Goal: Information Seeking & Learning: Learn about a topic

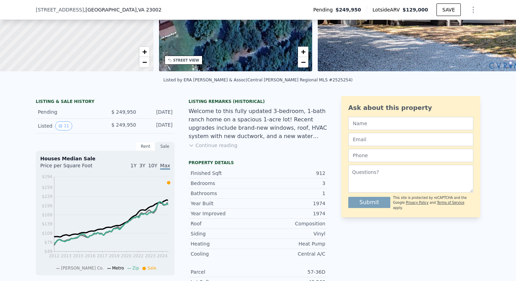
scroll to position [136, 0]
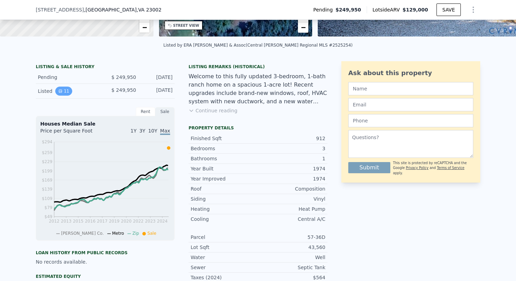
click at [65, 95] on button "11" at bounding box center [63, 91] width 17 height 9
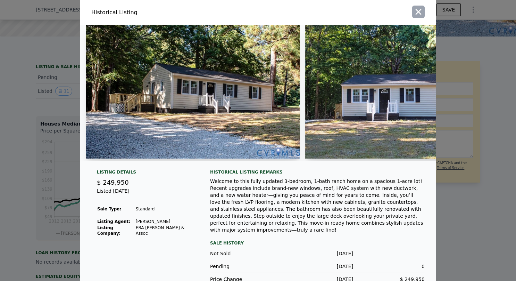
click at [417, 13] on icon "button" at bounding box center [419, 12] width 6 height 6
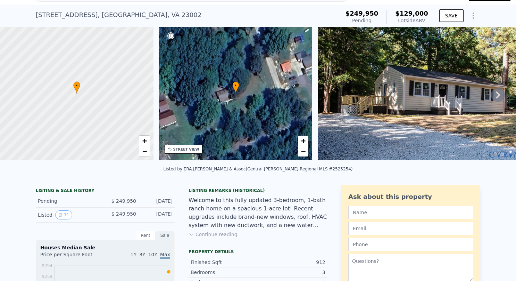
scroll to position [2, 0]
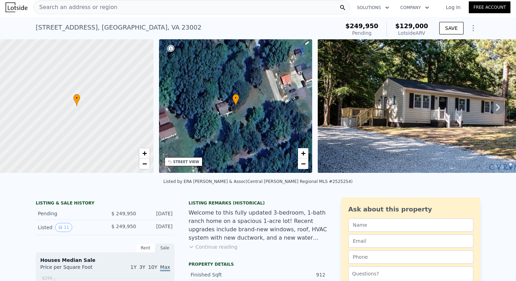
click at [491, 108] on icon at bounding box center [498, 107] width 14 height 14
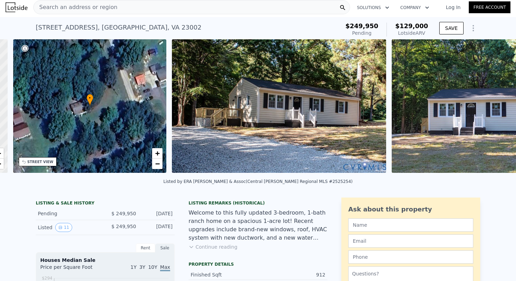
click at [491, 108] on img at bounding box center [492, 105] width 200 height 133
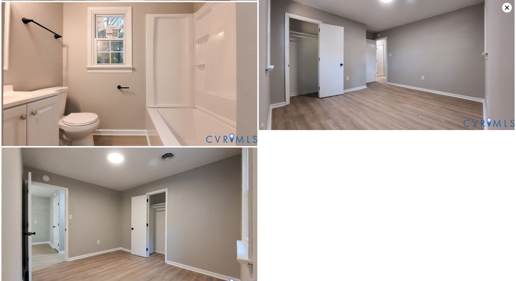
scroll to position [648, 0]
click at [509, 1] on img at bounding box center [387, 58] width 256 height 144
click at [507, 5] on icon at bounding box center [507, 8] width 10 height 10
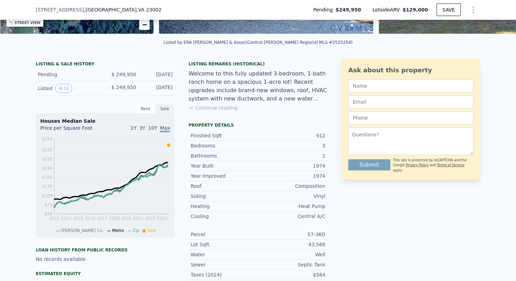
scroll to position [174, 0]
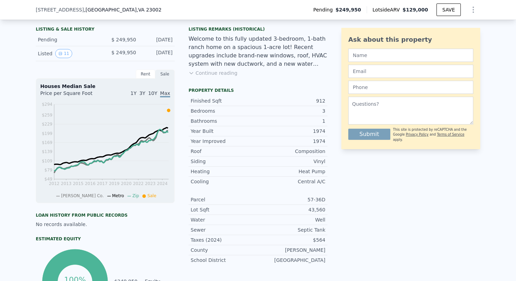
click at [56, 43] on div "Pending" at bounding box center [69, 39] width 62 height 7
drag, startPoint x: 99, startPoint y: 46, endPoint x: 97, endPoint y: 59, distance: 13.1
click at [99, 46] on div "Pending $ 249,950 [DATE]" at bounding box center [105, 39] width 139 height 13
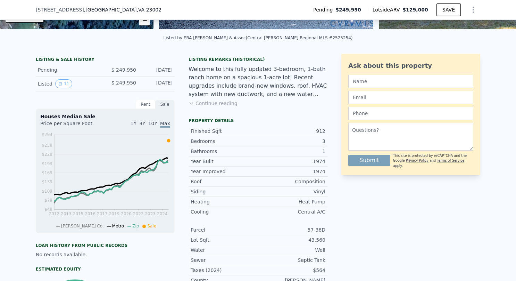
scroll to position [139, 0]
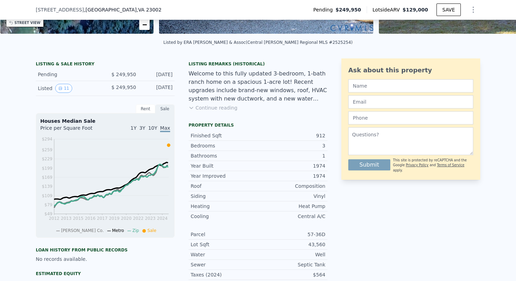
click at [207, 111] on button "Continue reading" at bounding box center [213, 107] width 49 height 7
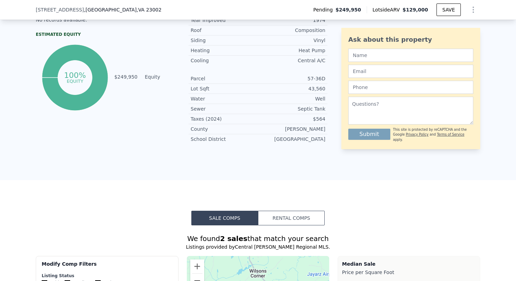
scroll to position [417, 0]
